Goal: Transaction & Acquisition: Download file/media

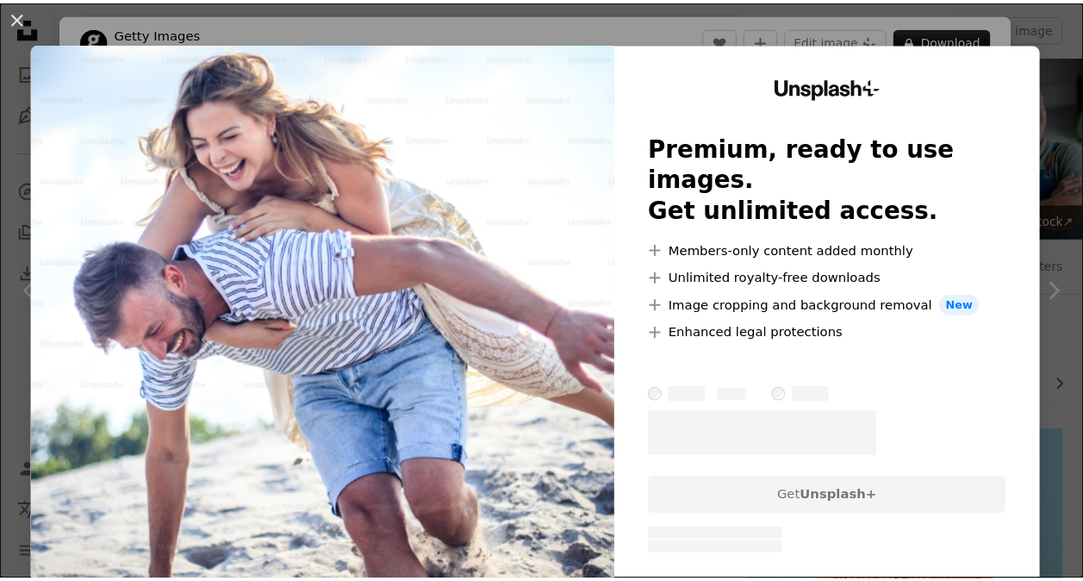
scroll to position [629, 0]
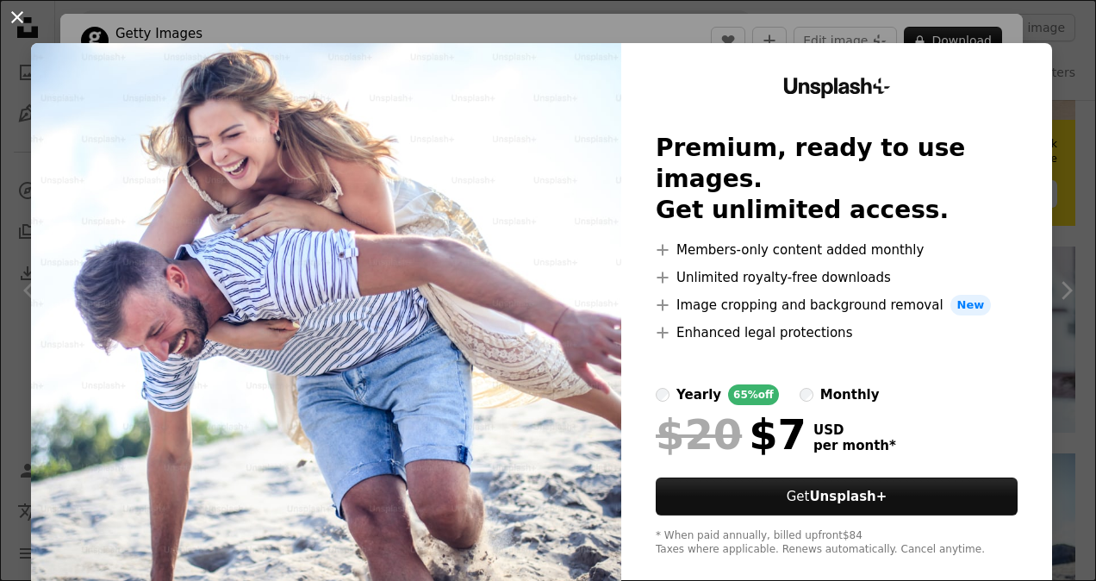
click at [19, 21] on button "An X shape" at bounding box center [17, 17] width 21 height 21
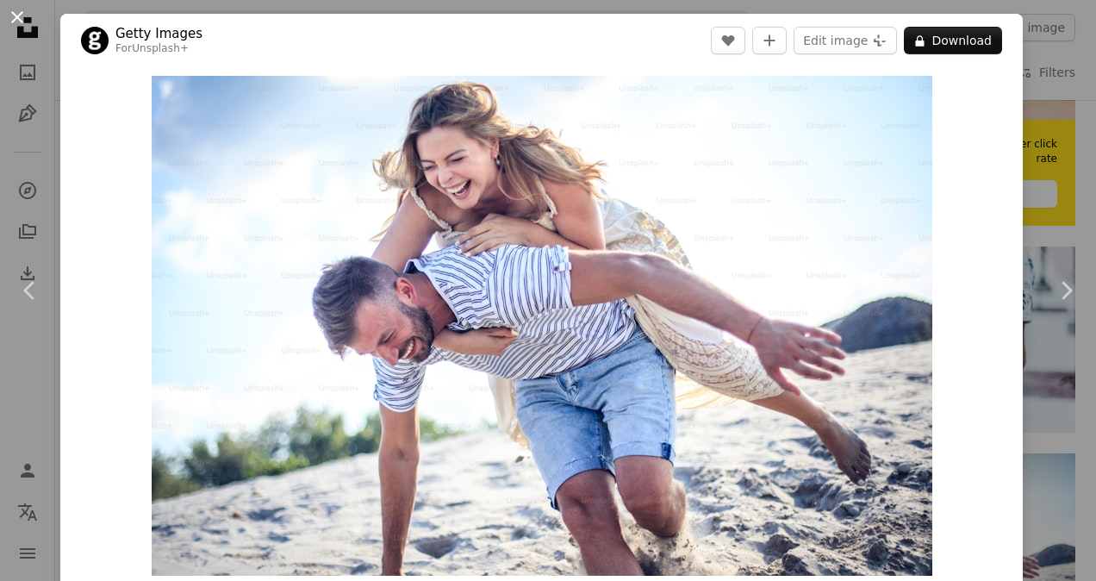
click at [18, 18] on button "An X shape" at bounding box center [17, 17] width 21 height 21
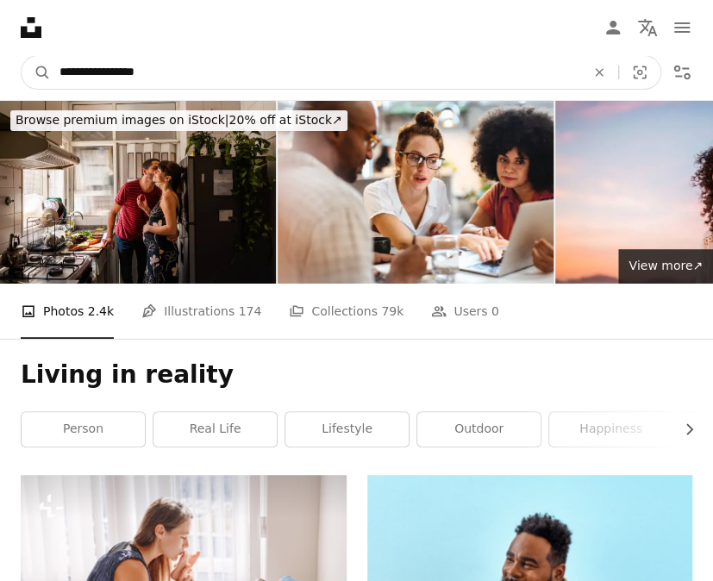
click at [162, 74] on input "**********" at bounding box center [315, 72] width 529 height 33
type input "**********"
click at [22, 56] on button "A magnifying glass" at bounding box center [36, 72] width 29 height 33
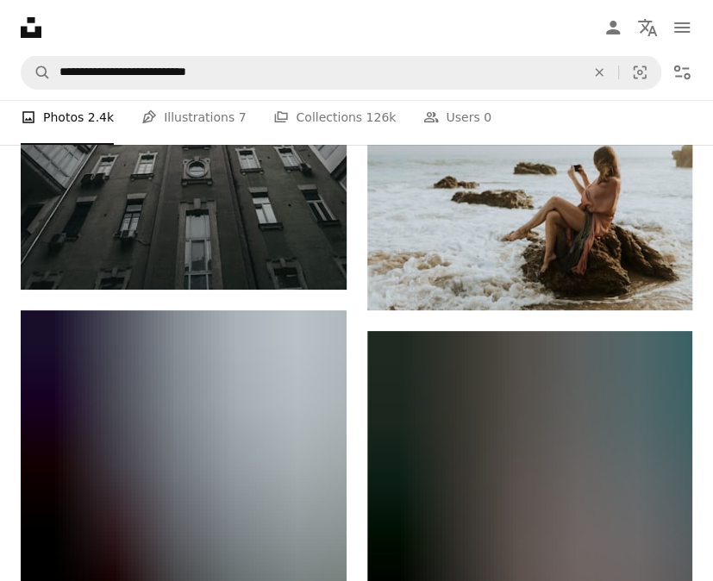
scroll to position [2061, 0]
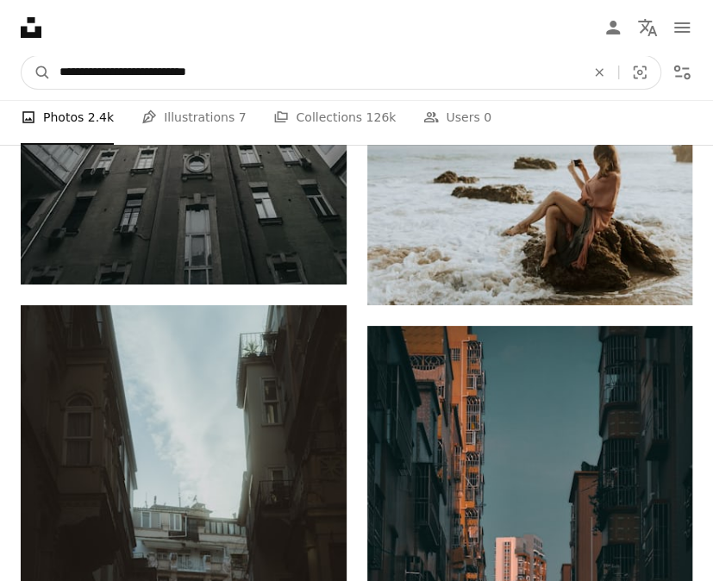
click at [122, 65] on input "**********" at bounding box center [315, 72] width 529 height 33
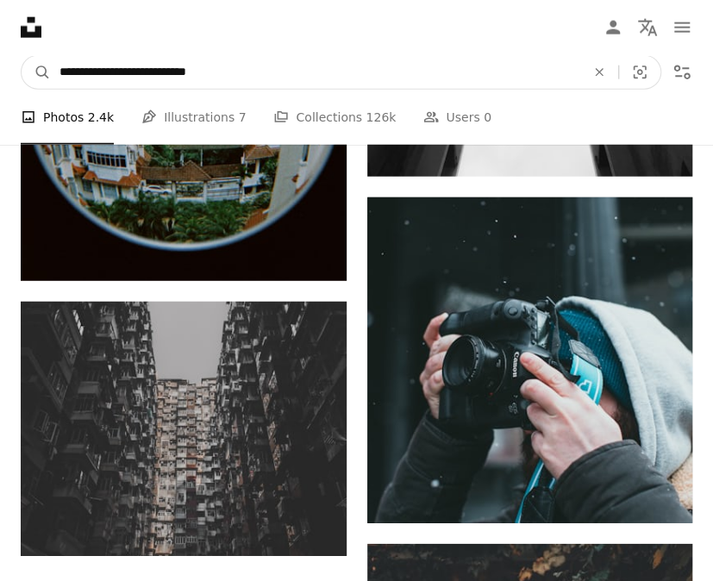
scroll to position [3489, 0]
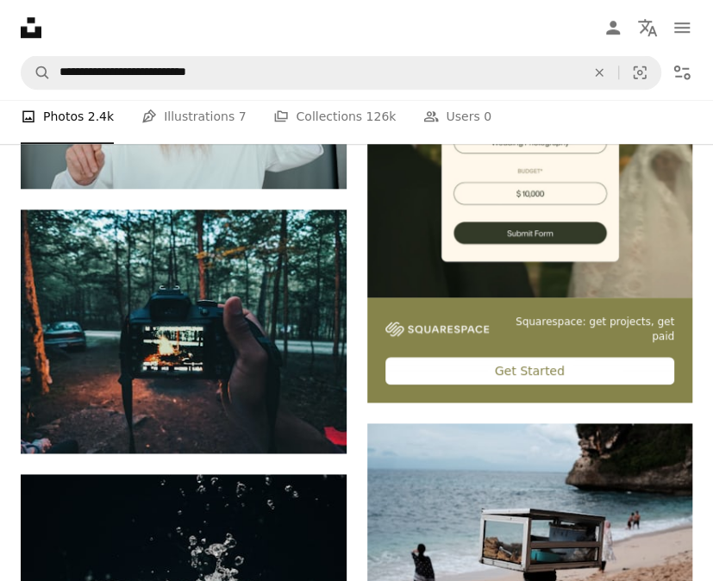
scroll to position [0, 0]
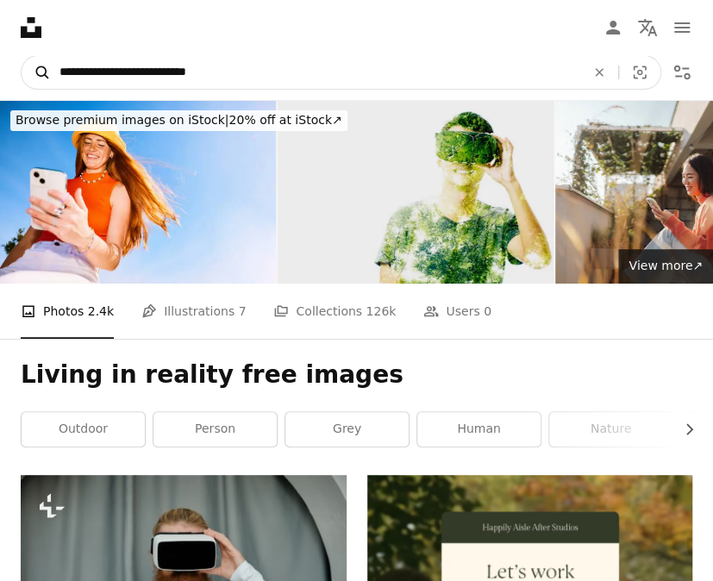
drag, startPoint x: 138, startPoint y: 68, endPoint x: 38, endPoint y: 74, distance: 100.2
click at [38, 74] on form "**********" at bounding box center [341, 72] width 640 height 34
type input "**********"
click button "A magnifying glass" at bounding box center [36, 72] width 29 height 33
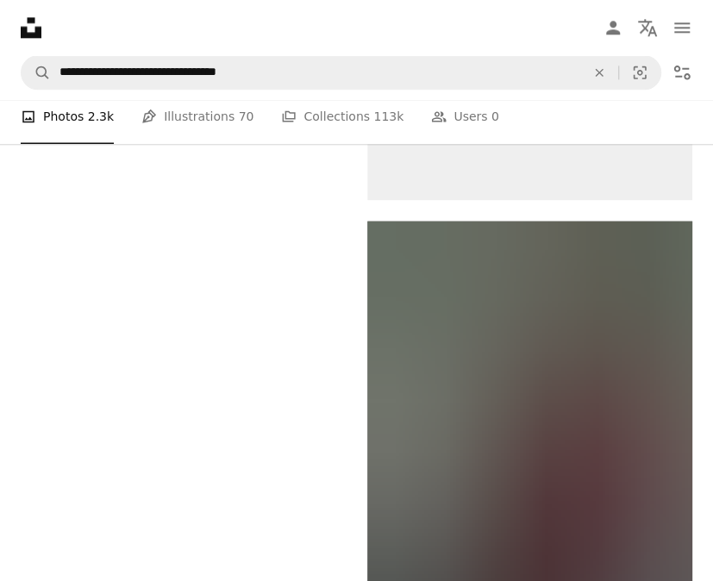
scroll to position [2848, 0]
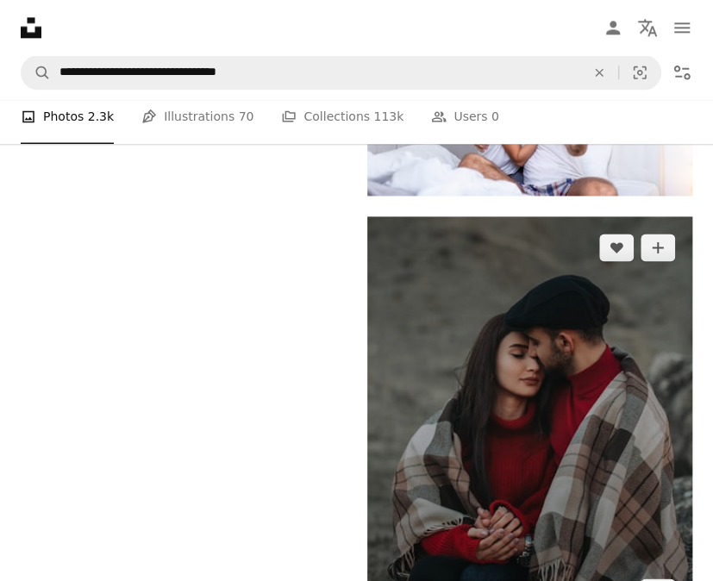
drag, startPoint x: 688, startPoint y: 433, endPoint x: 664, endPoint y: 446, distance: 27.0
click at [688, 433] on img at bounding box center [530, 419] width 326 height 407
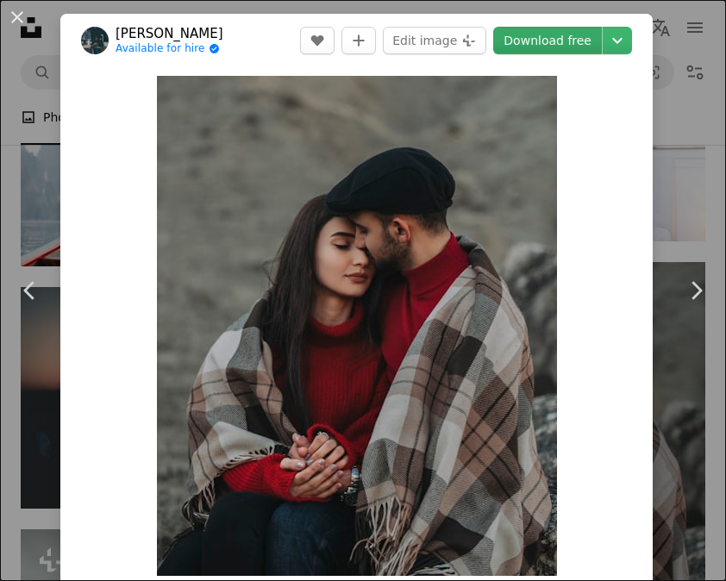
click at [527, 38] on link "Download free" at bounding box center [547, 41] width 109 height 28
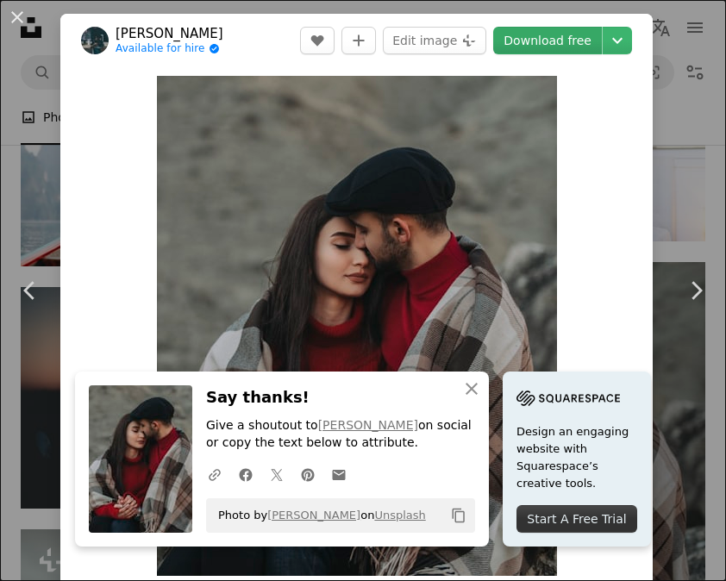
click at [527, 38] on link "Download free" at bounding box center [547, 41] width 109 height 28
click at [16, 18] on button "An X shape" at bounding box center [17, 17] width 21 height 21
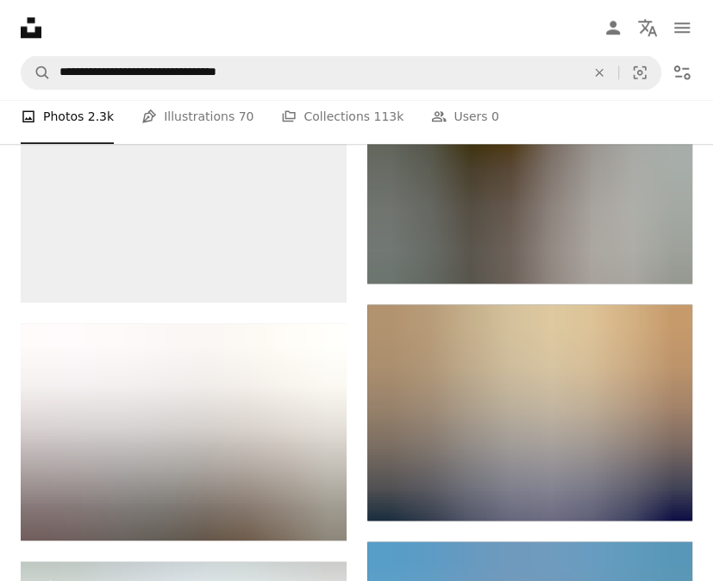
scroll to position [4887, 0]
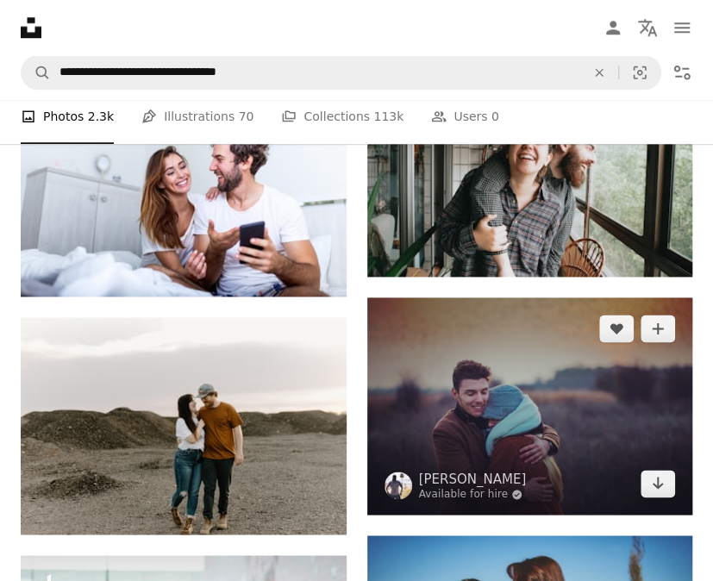
click at [462, 427] on img at bounding box center [530, 405] width 326 height 217
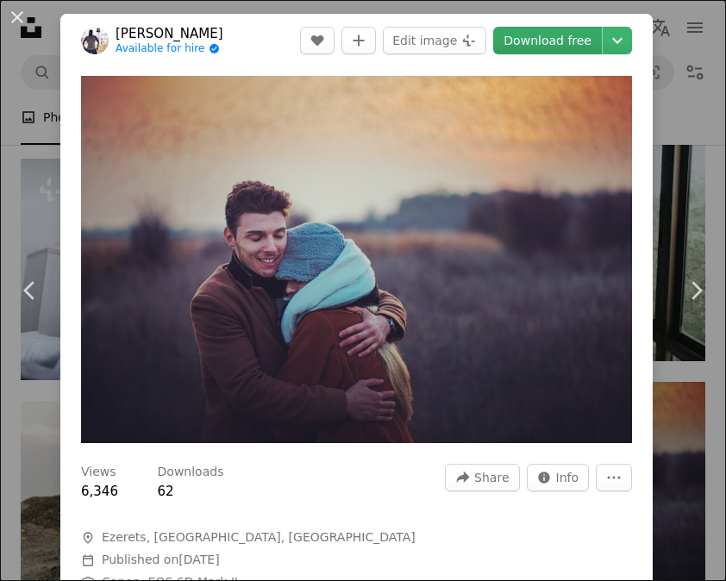
click at [540, 40] on link "Download free" at bounding box center [547, 41] width 109 height 28
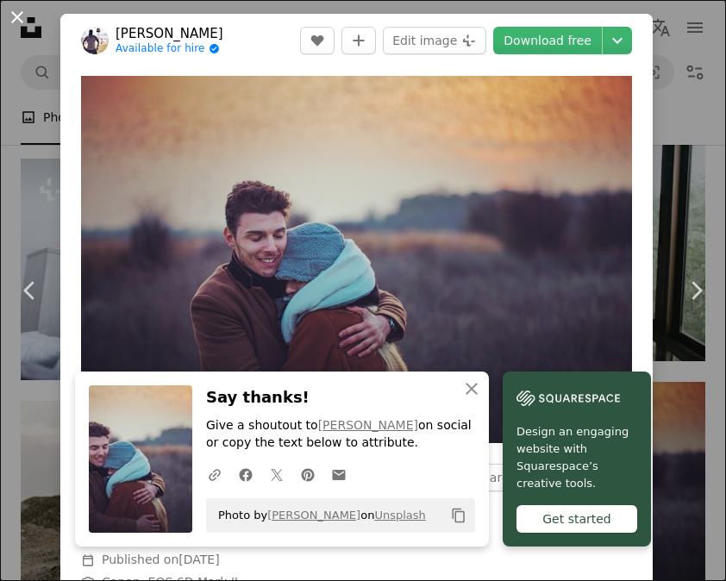
click at [17, 14] on button "An X shape" at bounding box center [17, 17] width 21 height 21
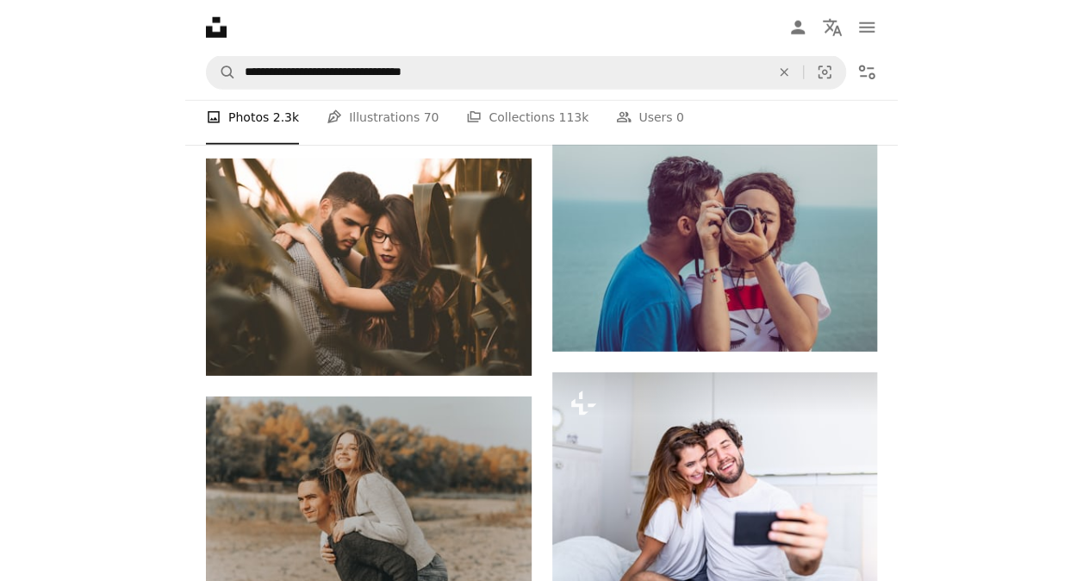
scroll to position [1316, 0]
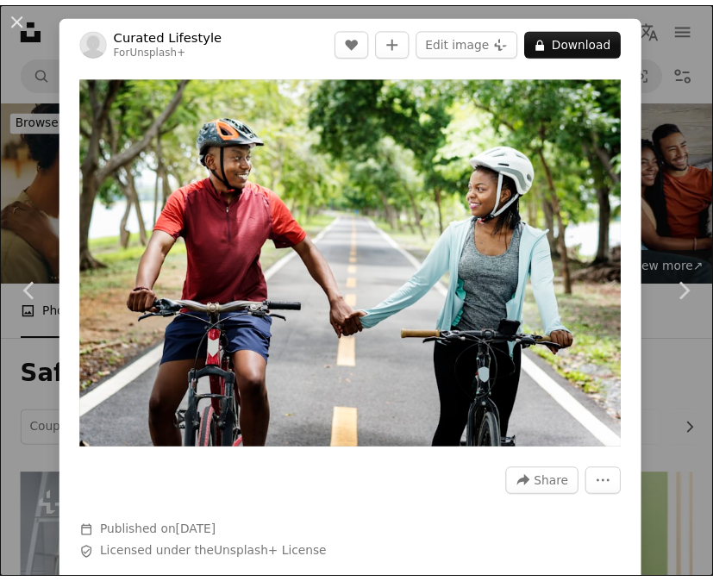
scroll to position [749, 0]
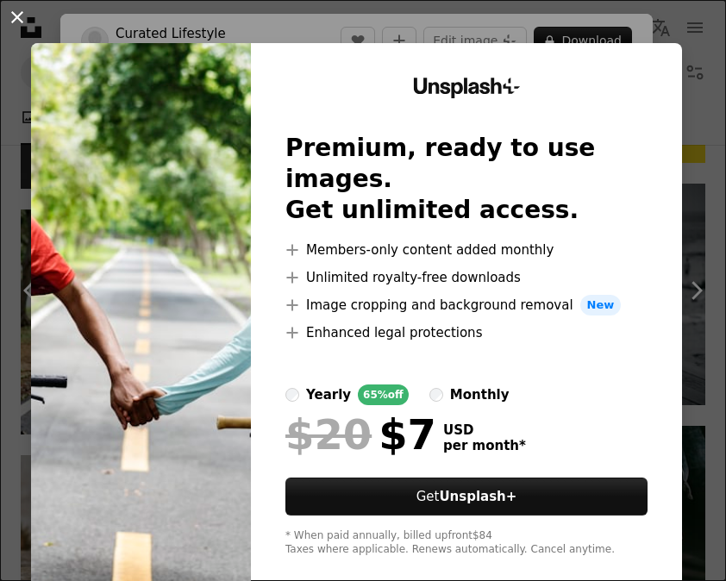
click at [10, 14] on button "An X shape" at bounding box center [17, 17] width 21 height 21
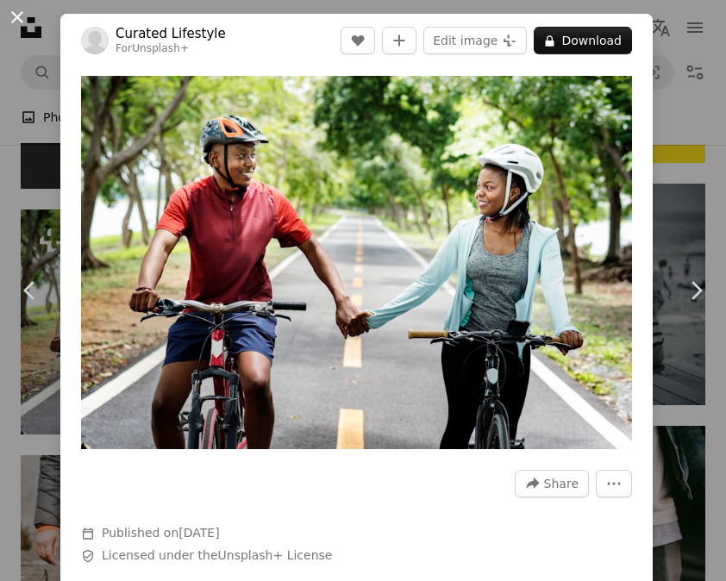
click at [17, 13] on button "An X shape" at bounding box center [17, 17] width 21 height 21
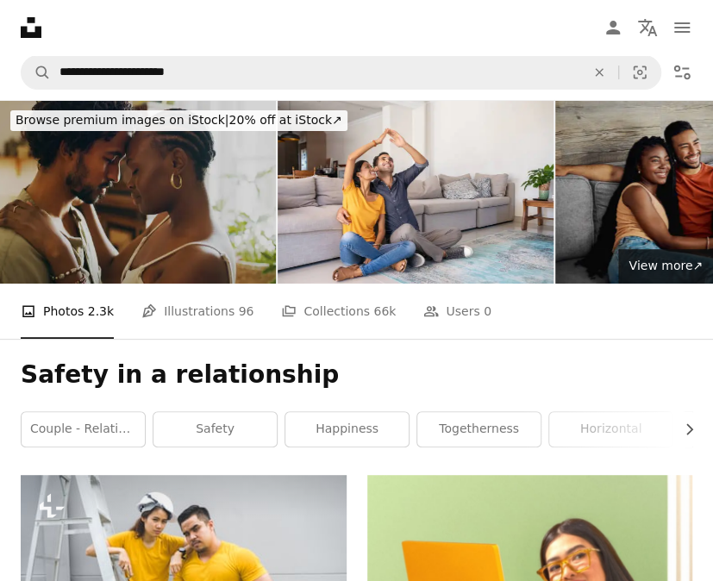
click at [138, 182] on img at bounding box center [138, 192] width 276 height 184
